Goal: Task Accomplishment & Management: Manage account settings

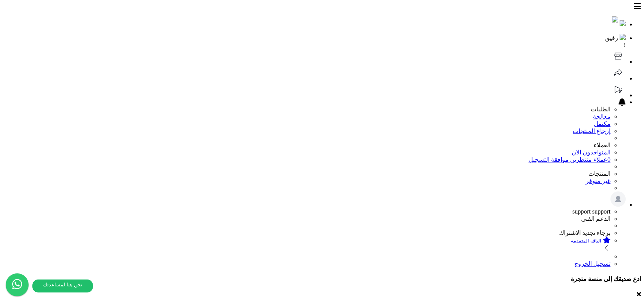
select select
click at [610, 48] on icon at bounding box center [617, 55] width 15 height 15
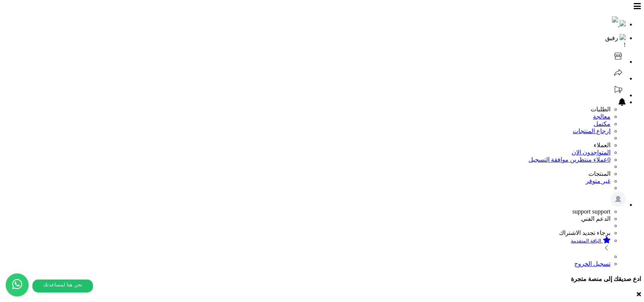
click at [614, 53] on icon at bounding box center [617, 56] width 7 height 7
